Goal: Task Accomplishment & Management: Manage account settings

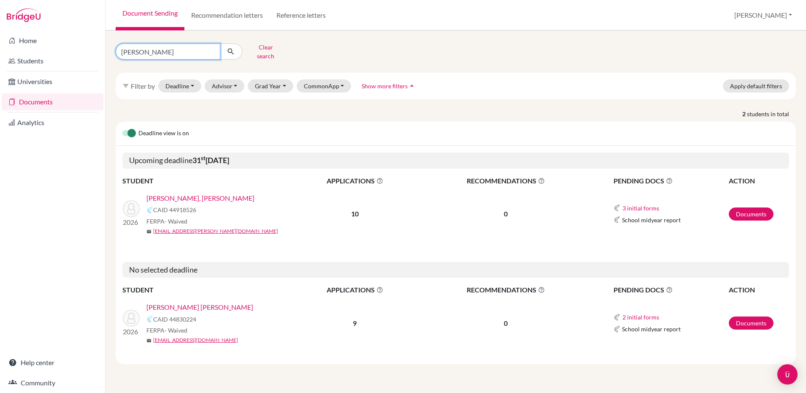
drag, startPoint x: 187, startPoint y: 46, endPoint x: 63, endPoint y: 29, distance: 124.6
click at [63, 29] on div "Home Students Universities Documents Analytics Help center Community Document S…" at bounding box center [403, 196] width 806 height 393
type input "milian"
click button "submit" at bounding box center [231, 51] width 22 height 16
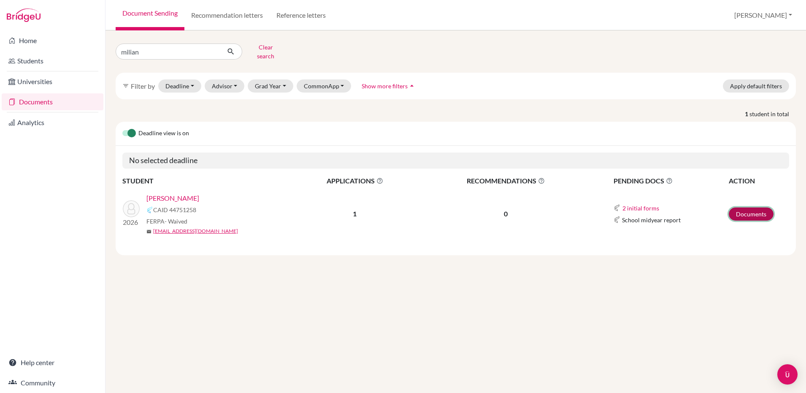
click at [746, 207] on link "Documents" at bounding box center [751, 213] width 45 height 13
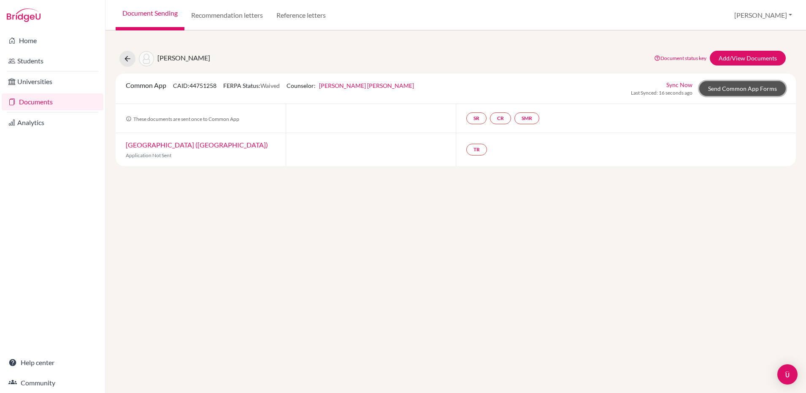
click at [722, 88] on link "Send Common App Forms" at bounding box center [743, 88] width 87 height 15
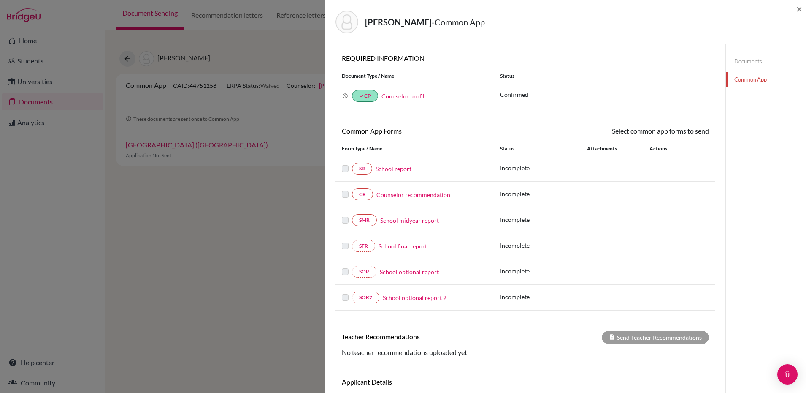
scroll to position [56, 0]
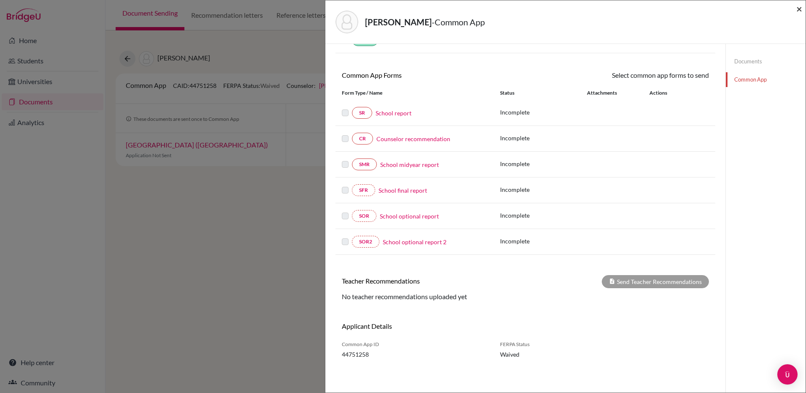
click at [801, 9] on span "×" at bounding box center [800, 9] width 6 height 12
